Goal: Information Seeking & Learning: Learn about a topic

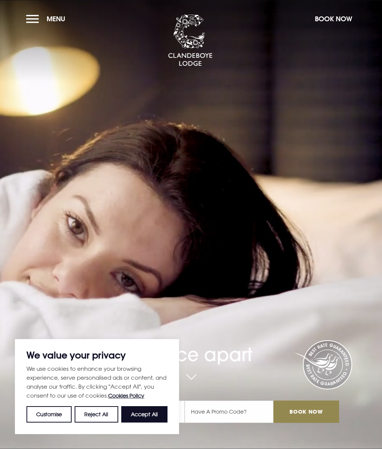
click at [43, 17] on button "Menu" at bounding box center [47, 19] width 43 height 16
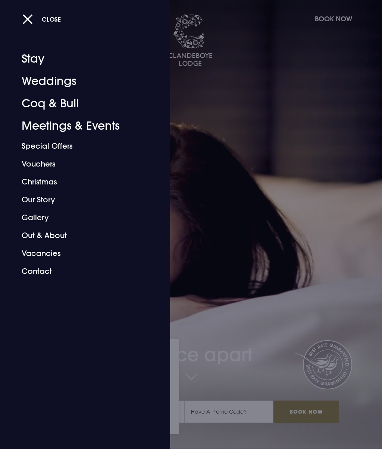
click at [67, 104] on link "Coq & Bull" at bounding box center [81, 103] width 118 height 22
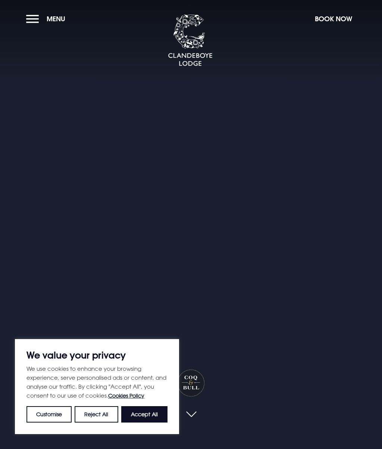
click at [149, 413] on button "Accept All" at bounding box center [144, 414] width 46 height 16
checkbox input "true"
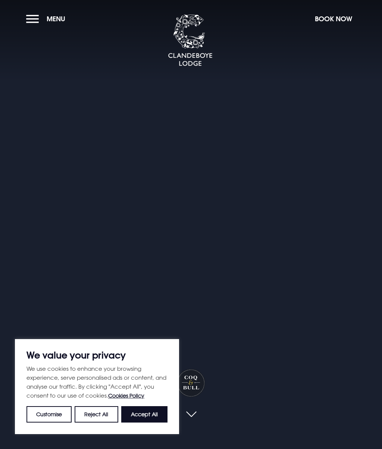
checkbox input "true"
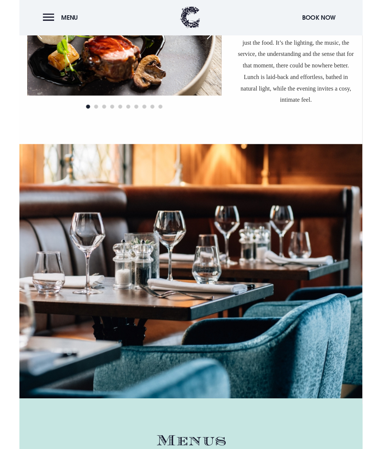
scroll to position [781, 0]
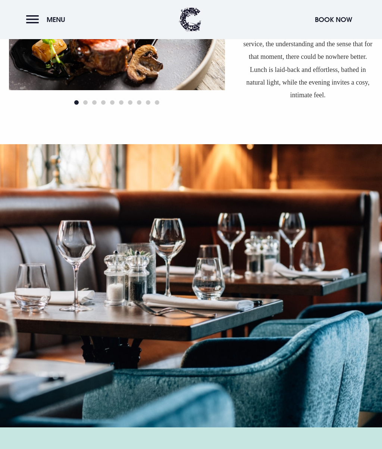
click at [59, 19] on span "Menu" at bounding box center [56, 19] width 19 height 9
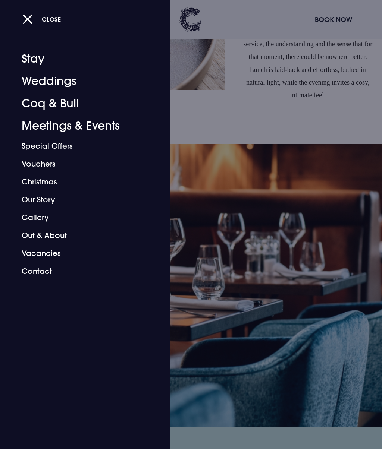
click at [275, 132] on div at bounding box center [191, 224] width 382 height 449
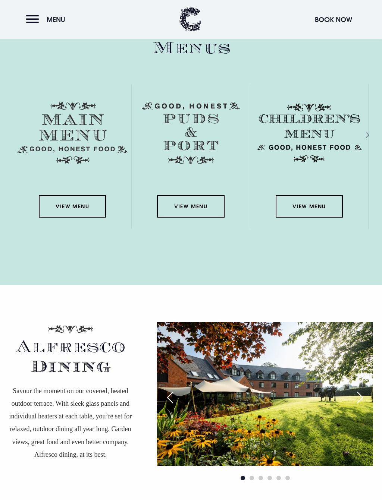
scroll to position [1259, 0]
click at [68, 200] on link "View Menu" at bounding box center [72, 206] width 67 height 22
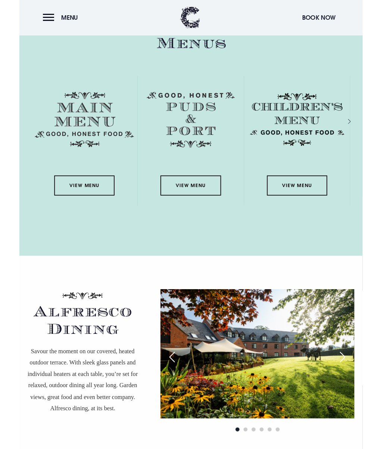
scroll to position [1280, 0]
